Goal: Check status: Check status

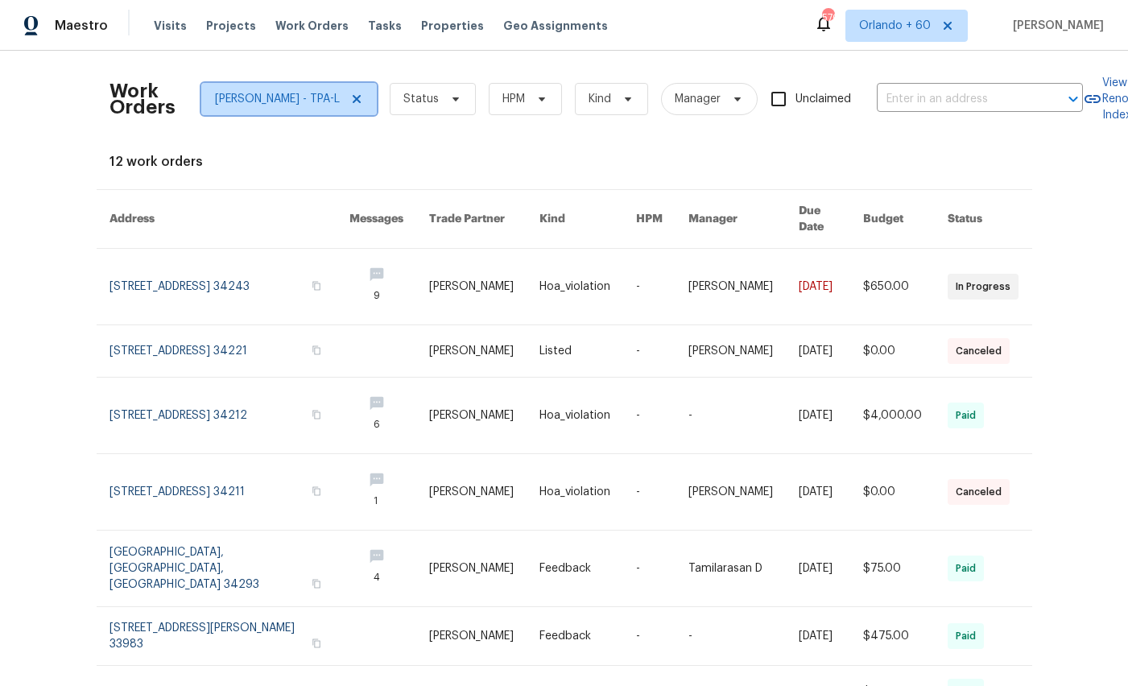
click at [316, 97] on span "[PERSON_NAME] - TPA-L" at bounding box center [277, 99] width 125 height 16
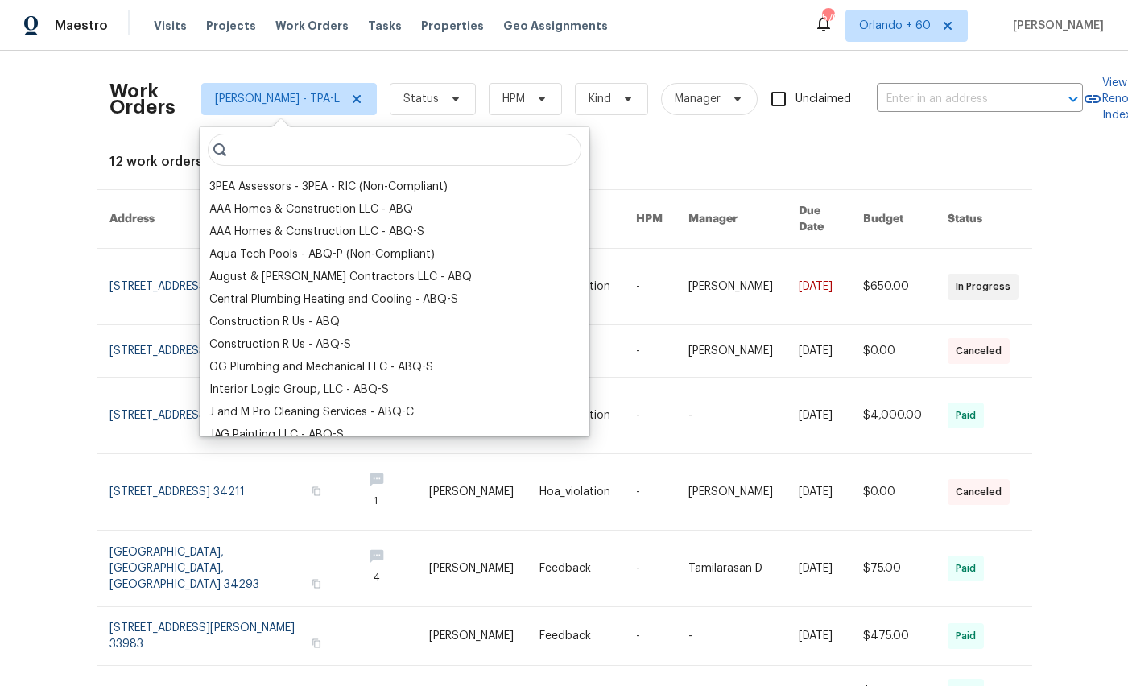
click at [343, 151] on input "search" at bounding box center [395, 150] width 374 height 32
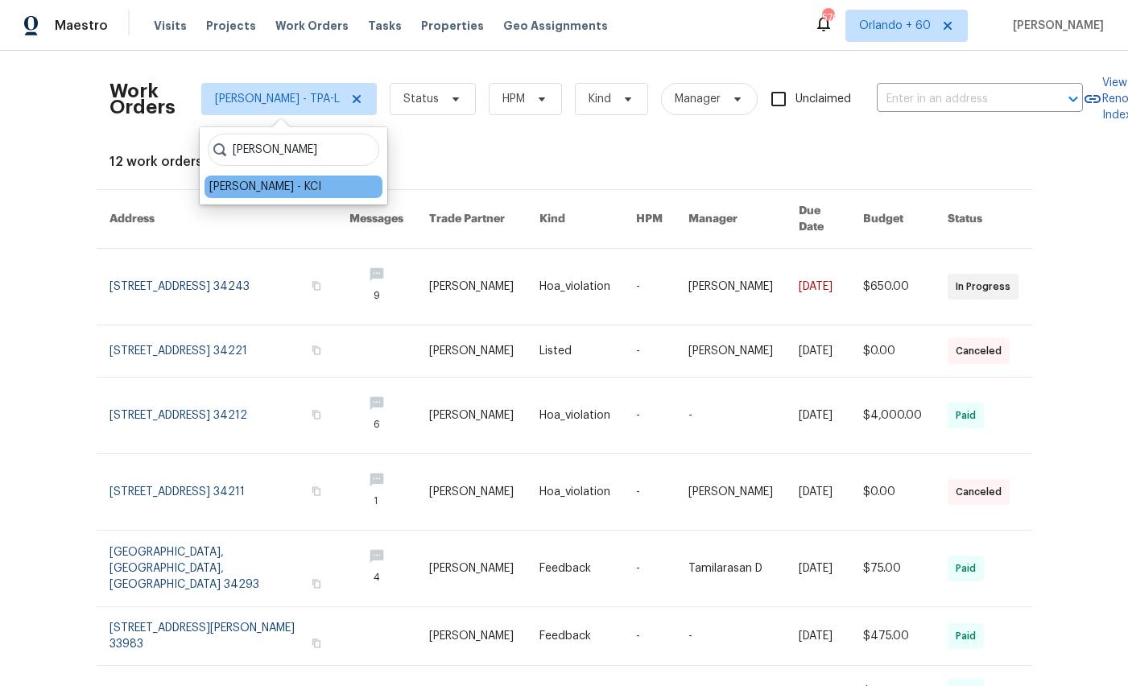
type input "[PERSON_NAME]"
click at [287, 189] on div "[PERSON_NAME] - KCI" at bounding box center [265, 187] width 112 height 16
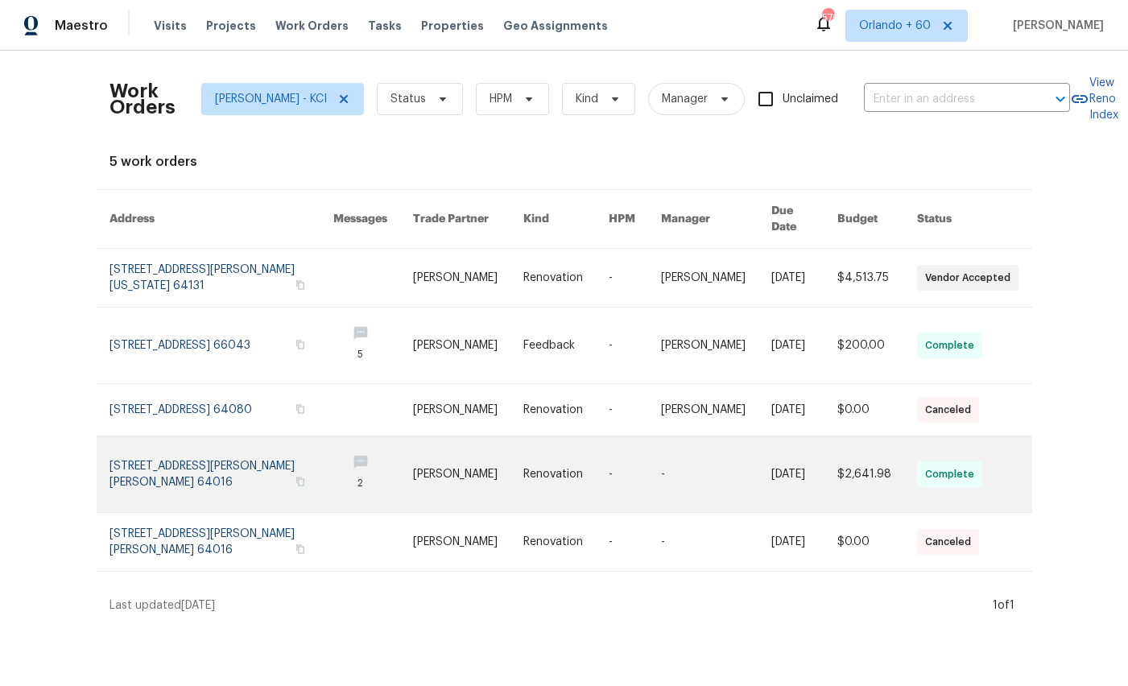
click at [144, 465] on link at bounding box center [222, 475] width 225 height 76
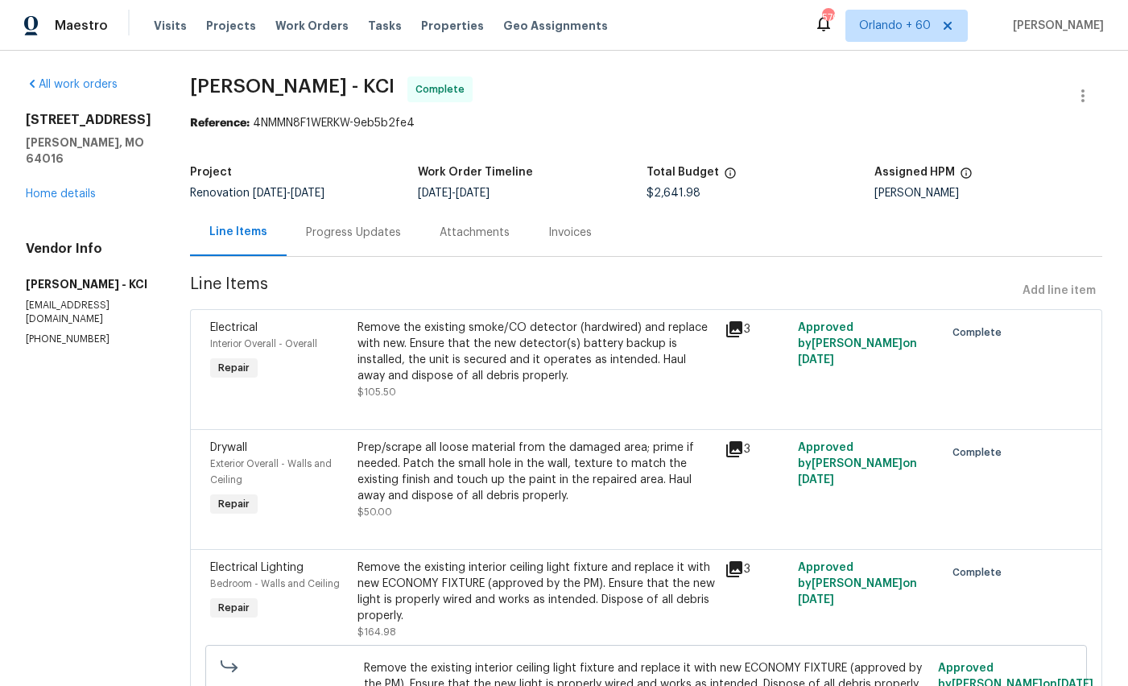
click at [326, 230] on div "Progress Updates" at bounding box center [353, 233] width 95 height 16
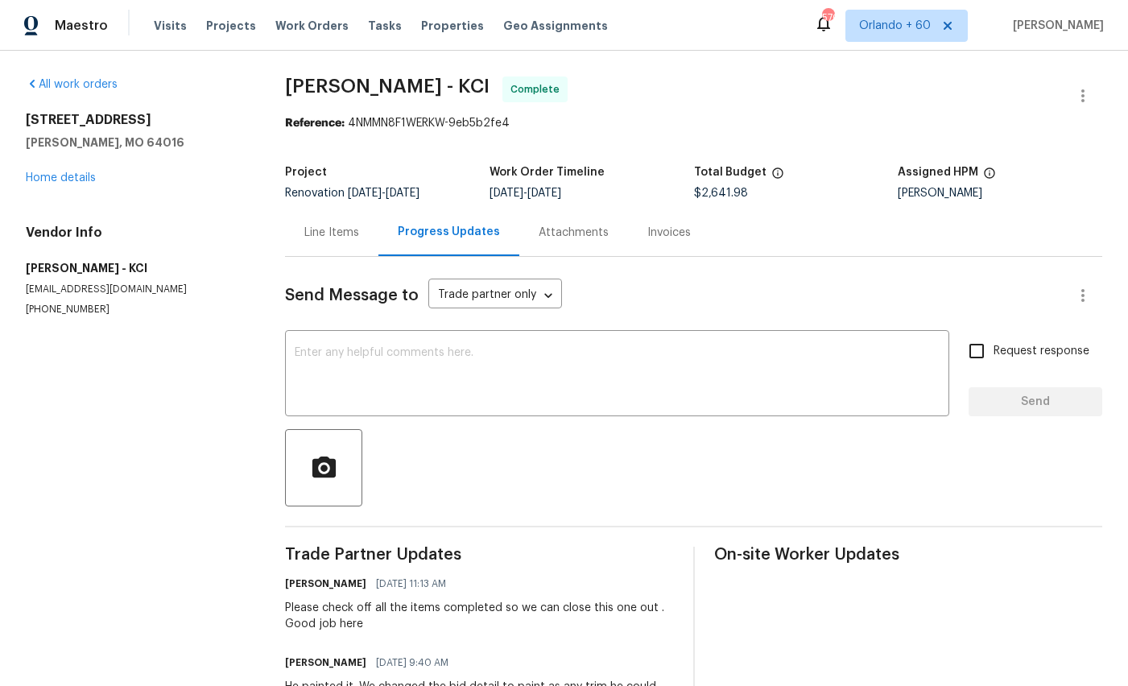
scroll to position [6, 0]
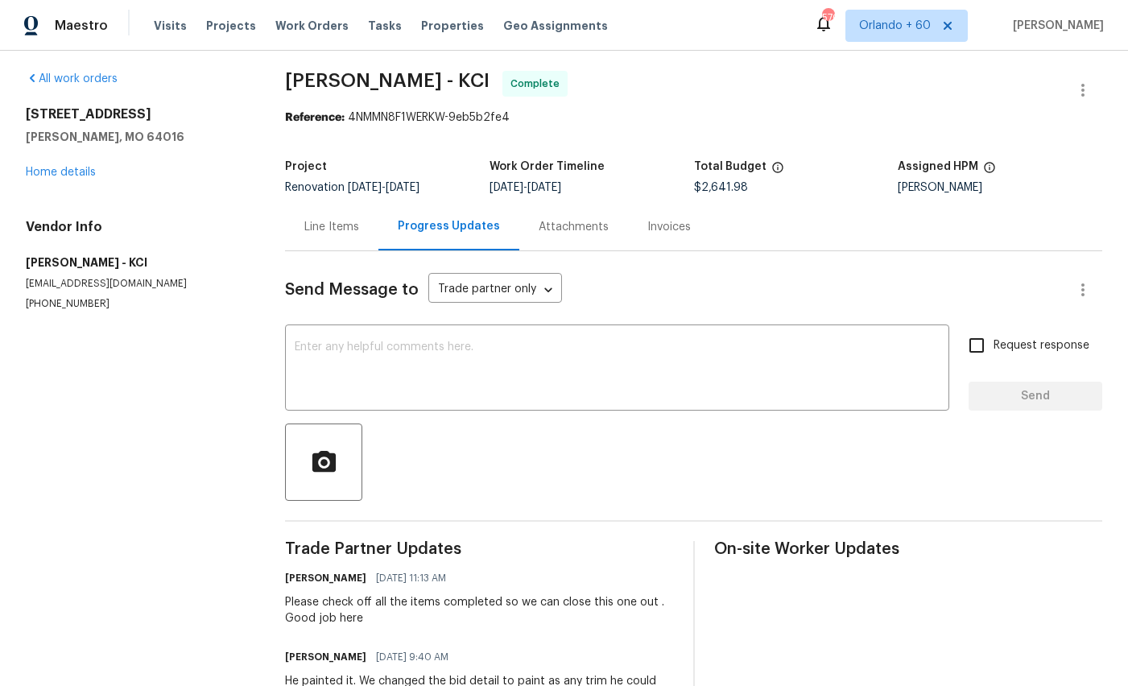
click at [73, 165] on div "[STREET_ADDRESS][PERSON_NAME][PERSON_NAME] Home details" at bounding box center [136, 143] width 221 height 74
click at [71, 174] on link "Home details" at bounding box center [61, 172] width 70 height 11
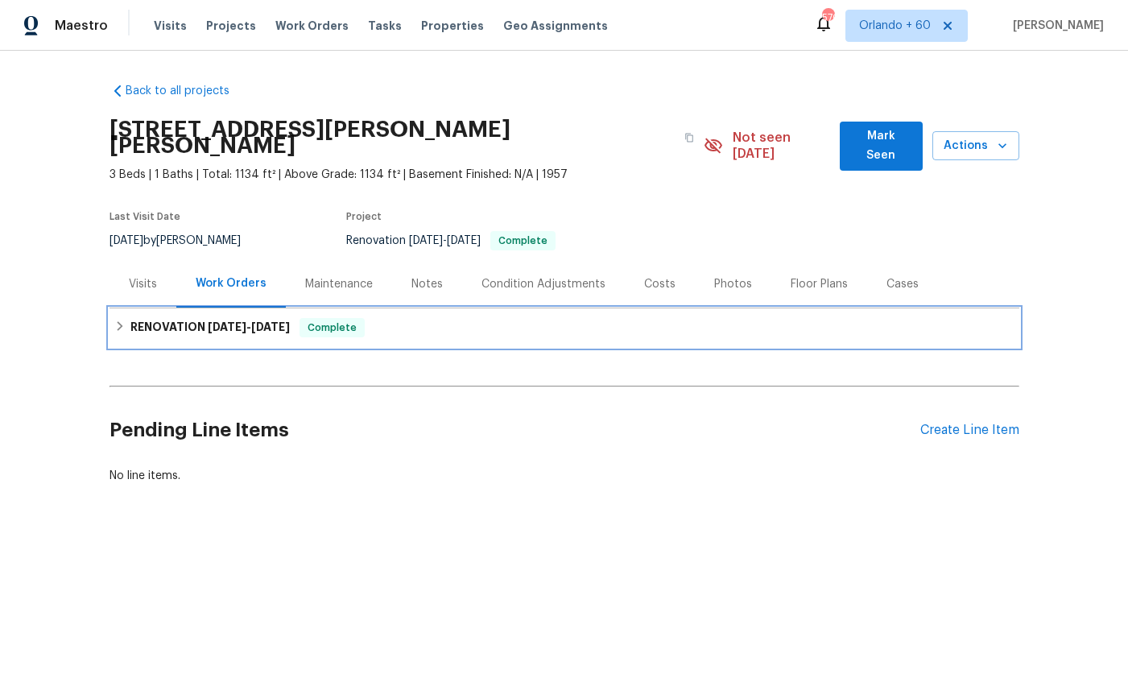
click at [124, 321] on icon at bounding box center [119, 326] width 11 height 11
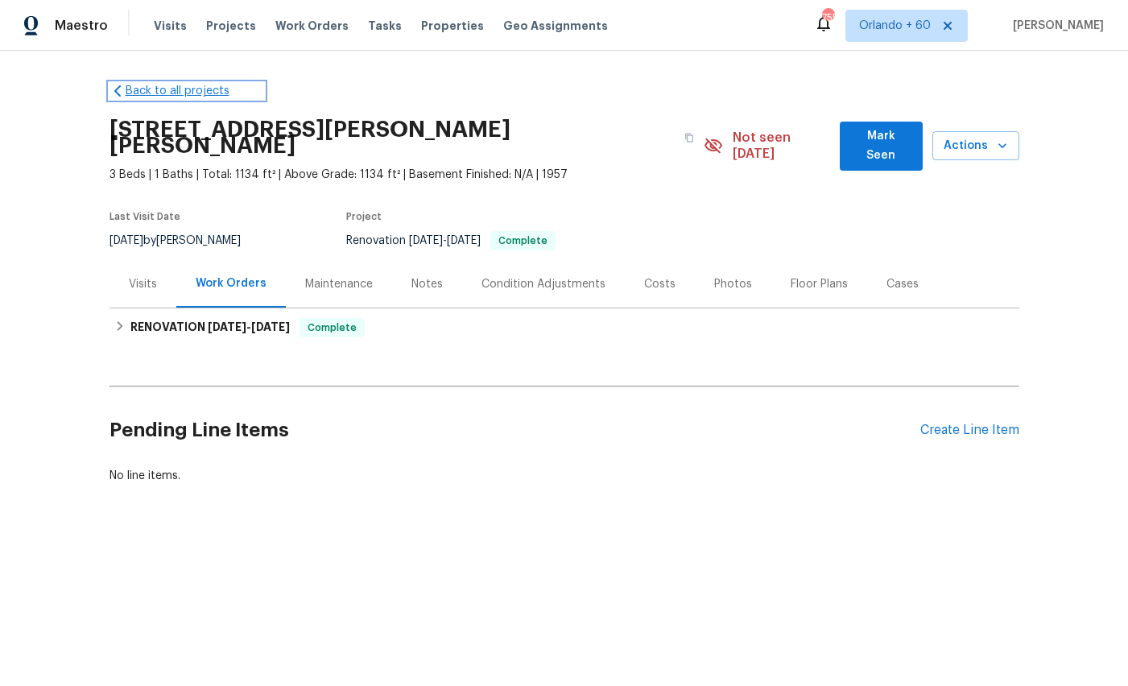
click at [206, 97] on link "Back to all projects" at bounding box center [187, 91] width 155 height 16
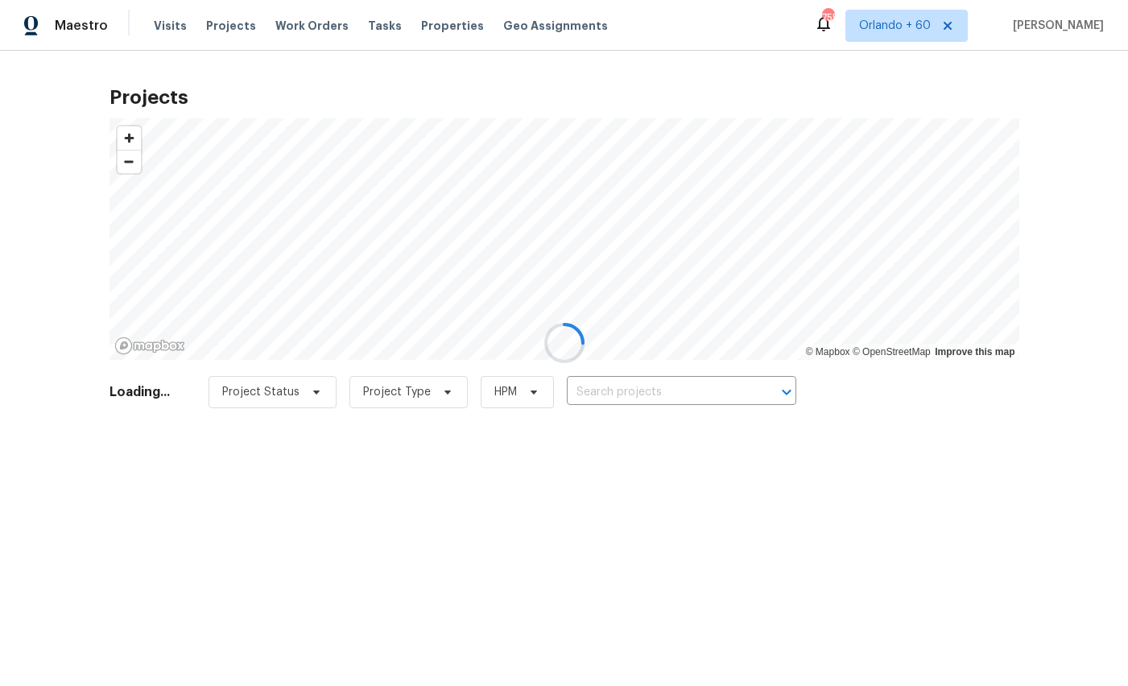
click at [292, 26] on div at bounding box center [564, 343] width 1128 height 686
